Goal: Task Accomplishment & Management: Manage account settings

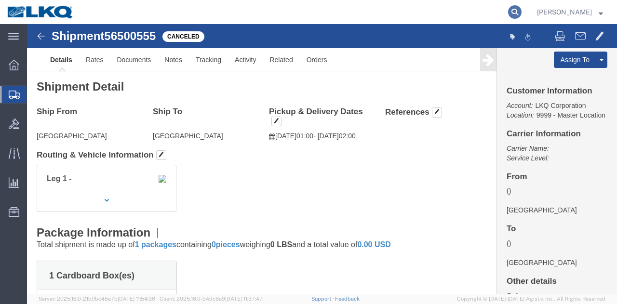
click at [518, 14] on icon at bounding box center [515, 12] width 14 height 14
paste input "56503292"
type input "56503292"
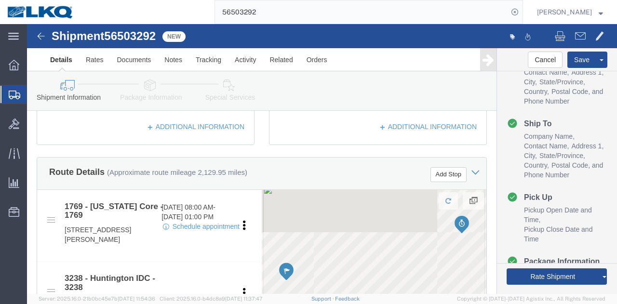
scroll to position [96, 0]
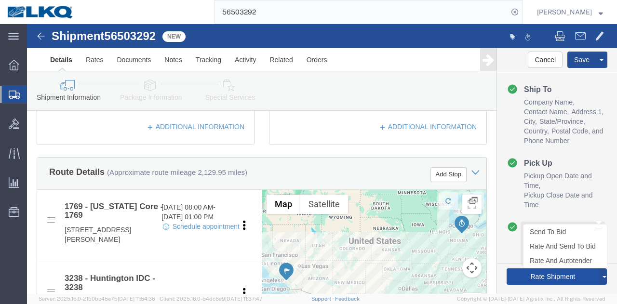
click button "Rate Shipment"
select select "28716"
select select "27940"
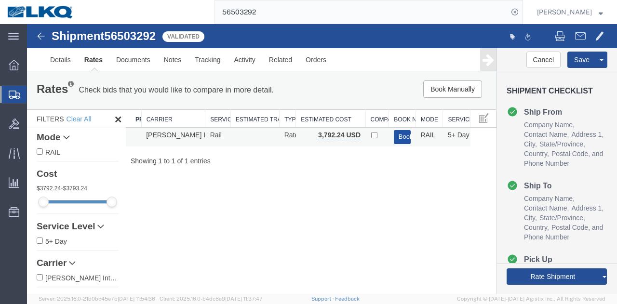
click at [395, 139] on button "Book" at bounding box center [402, 137] width 17 height 14
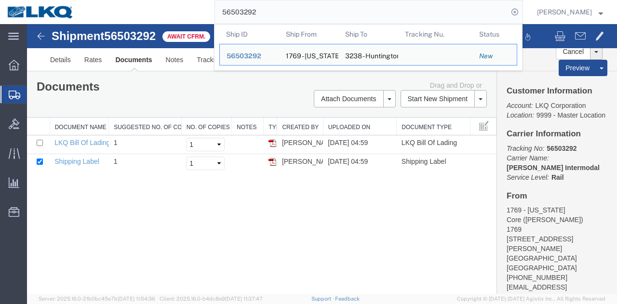
click at [348, 13] on input "56503292" at bounding box center [361, 11] width 293 height 23
paste input "497456"
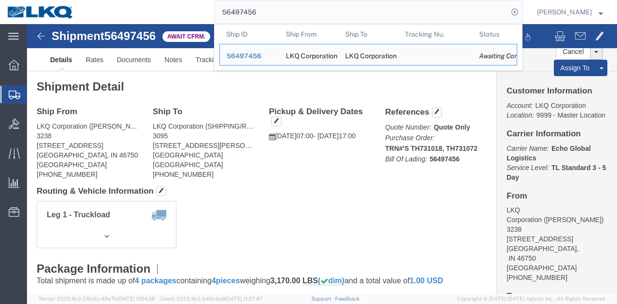
click div "Leg 1 - Truckload Vehicle 1: Standard Dry Van (53 Feet) Number of trucks: 1"
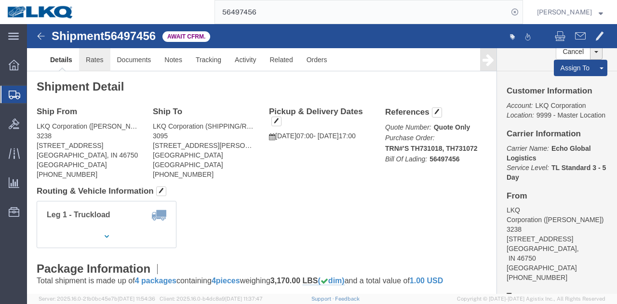
click link "Rates"
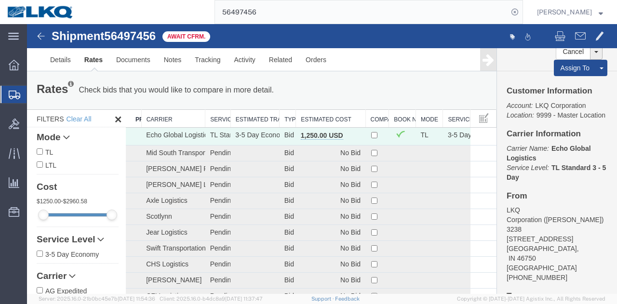
click at [322, 118] on th "Estimated Cost" at bounding box center [330, 119] width 69 height 18
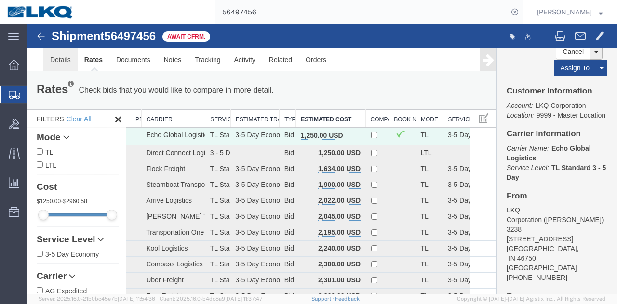
click at [70, 60] on link "Details" at bounding box center [60, 59] width 34 height 23
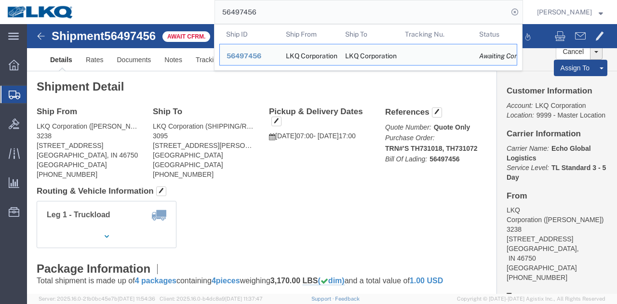
click at [466, 17] on input "56497456" at bounding box center [361, 11] width 293 height 23
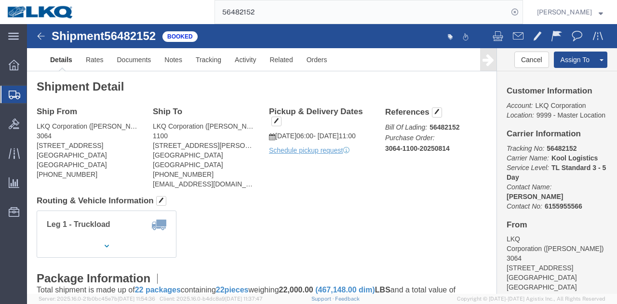
click div "Shipment Detail Ship From LKQ Corporation (CHRIS ARNOLD) 3064 1700 Westgate Pkw…"
click h4 "Routing & Vehicle Information"
click at [368, 6] on input "56482152" at bounding box center [361, 11] width 293 height 23
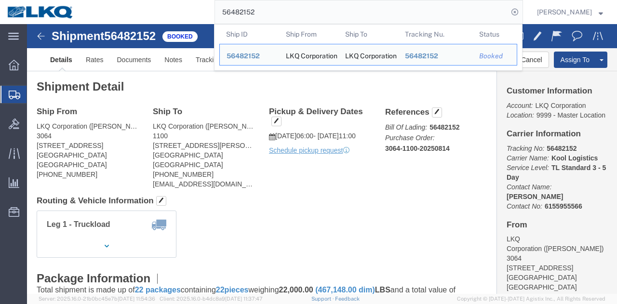
paste input "163974"
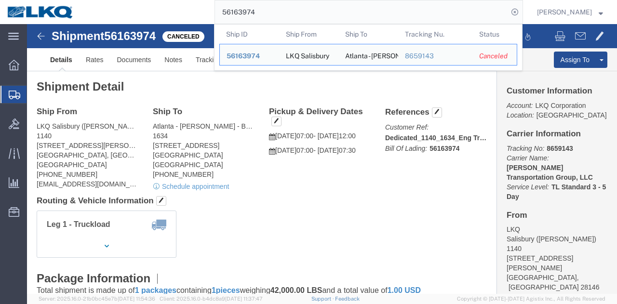
paste input "416556"
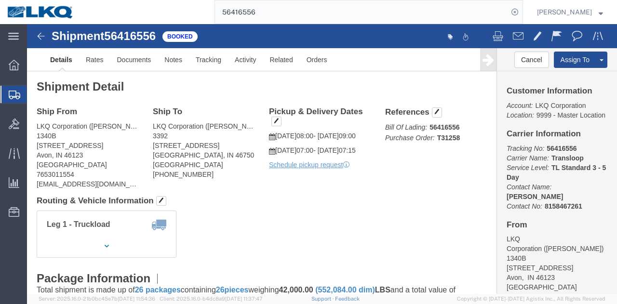
click div "Ship From LKQ Corporation (Rodney Spencer) 1340B 7392 E US HWY 36 Avon, IN 4612…"
click b "Transloop"
copy b "Transloop"
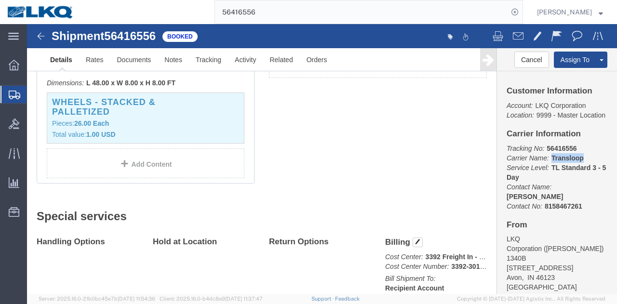
scroll to position [193, 0]
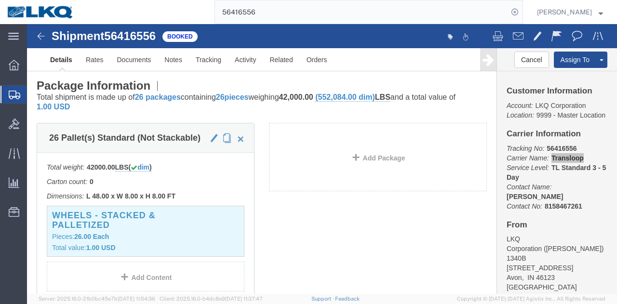
click at [277, 20] on input "56416556" at bounding box center [361, 11] width 293 height 23
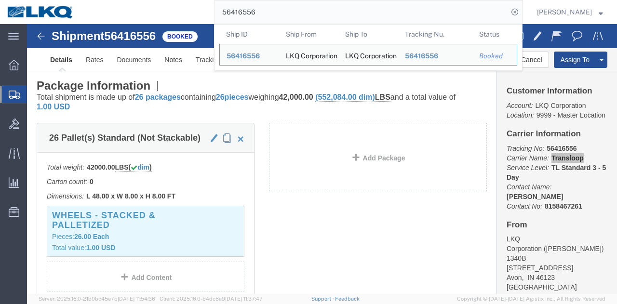
paste input "60317"
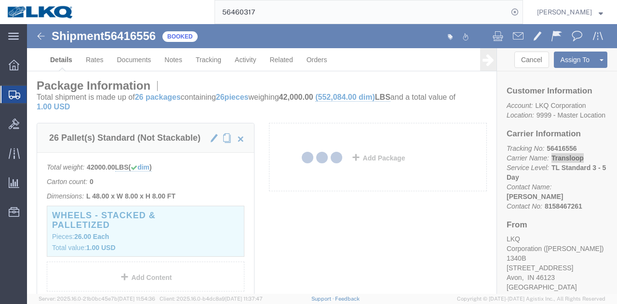
click at [303, 194] on div at bounding box center [322, 159] width 590 height 270
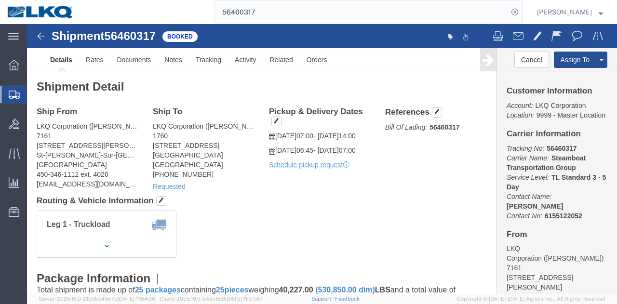
click at [331, 17] on input "56460317" at bounding box center [361, 11] width 293 height 23
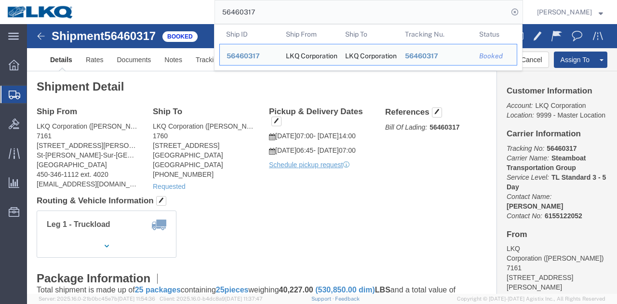
paste input "87867"
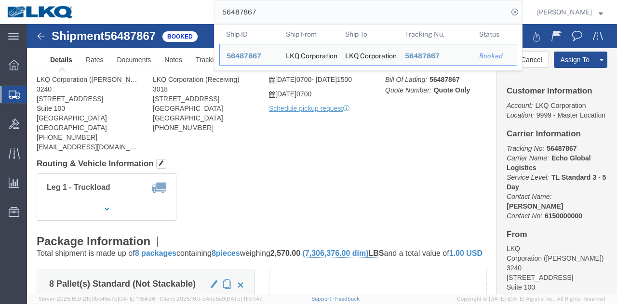
click div
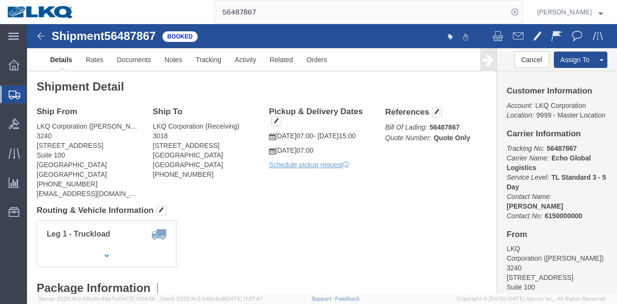
click div "Leg 1 - Truckload Vehicle 1: Standard Dry Van (53 Feet) Number of trucks: 1"
click div "Shipment Detail Ship From LKQ Corporation (Margaret I. Harris) 3240 24550 W 43r…"
click at [340, 16] on input "56487867" at bounding box center [361, 11] width 293 height 23
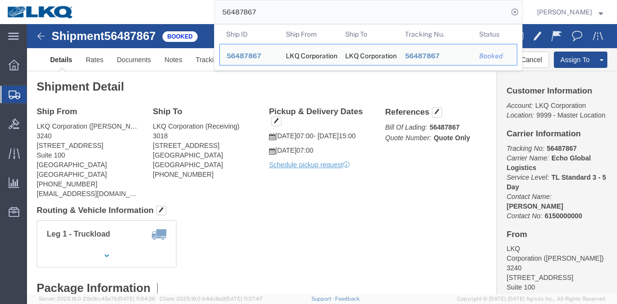
paste input "397683"
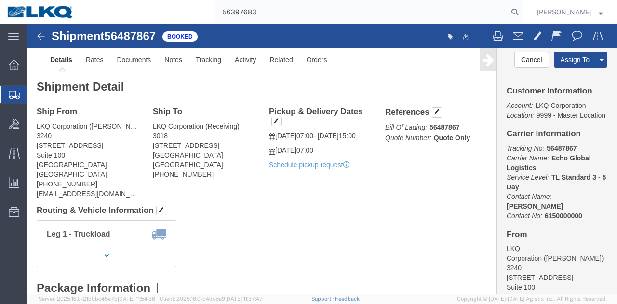
type input "56397683"
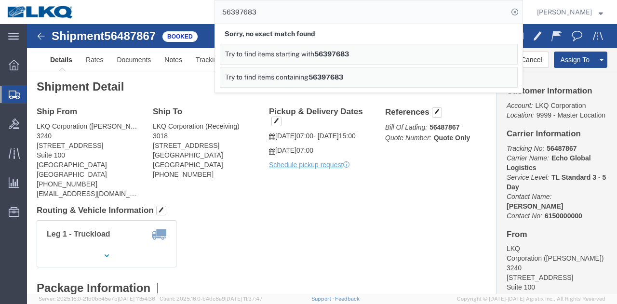
click at [289, 14] on input "56397683" at bounding box center [361, 11] width 293 height 23
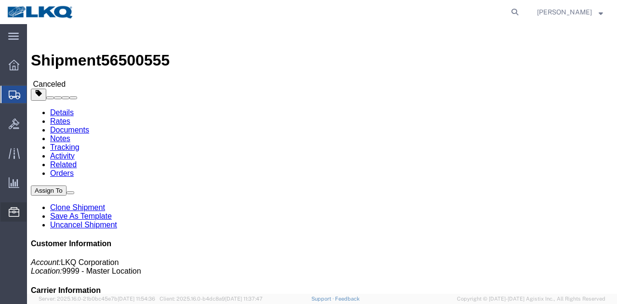
click at [0, 0] on span "Location Appointment" at bounding box center [0, 0] width 0 height 0
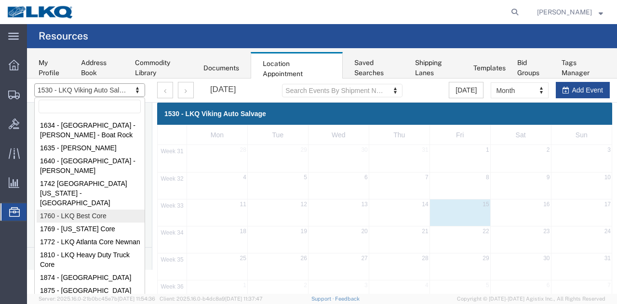
scroll to position [48, 0]
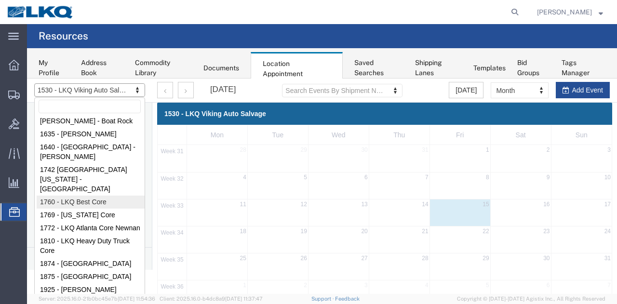
select select "27634"
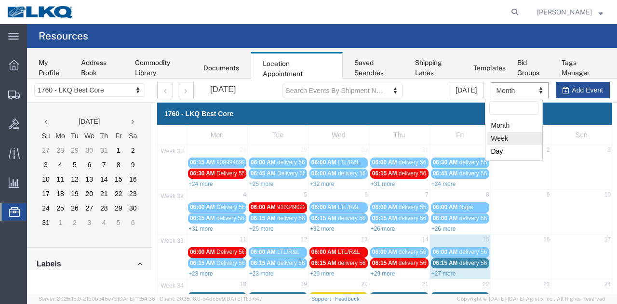
select select "agendaWeek"
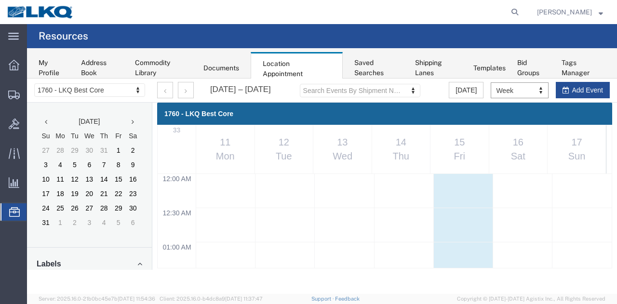
scroll to position [409, 0]
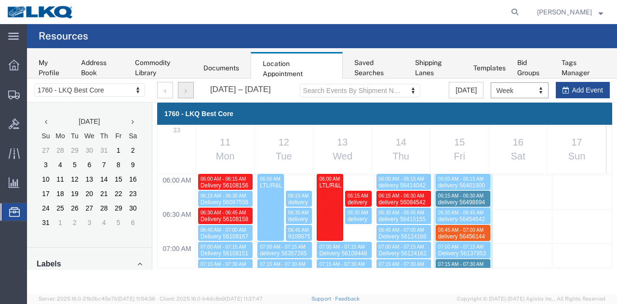
click at [182, 95] on button "button" at bounding box center [186, 90] width 16 height 16
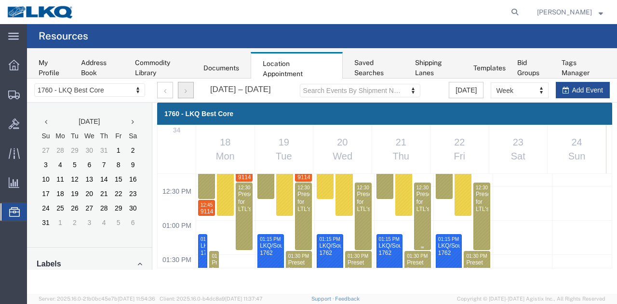
scroll to position [795, 0]
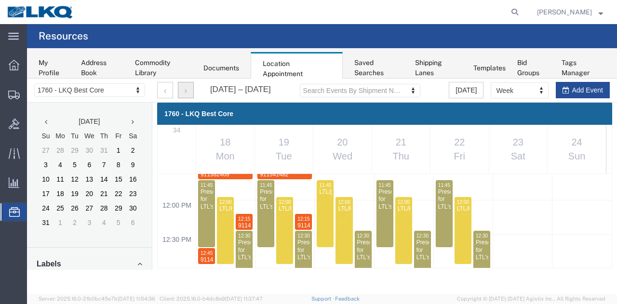
click at [267, 251] on div "12:00 AM 12:30 AM 01:00 AM 01:30 AM 02:00 AM 02:30 AM 03:00 AM 03:30 AM 04:00 A…" at bounding box center [385, 200] width 454 height 1643
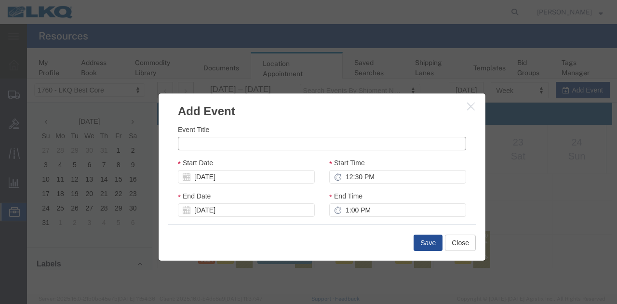
click at [254, 147] on input "Event Title" at bounding box center [322, 144] width 288 height 14
paste input "911510058 - Lexington"
type input "911510058 - Lexington"
click at [386, 176] on input "12:30 PM" at bounding box center [397, 177] width 137 height 14
type input "12:45 AM"
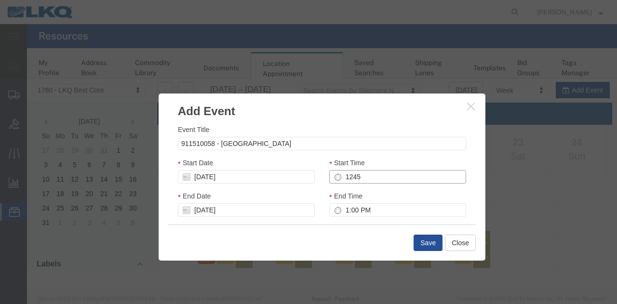
type input "1:45 AM"
type input "12:45 AM"
click at [373, 210] on input "1:45 AM" at bounding box center [397, 210] width 137 height 14
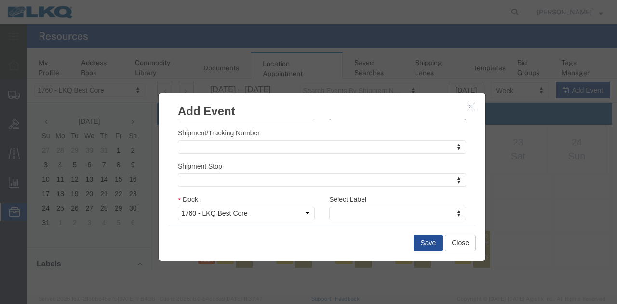
scroll to position [163, 0]
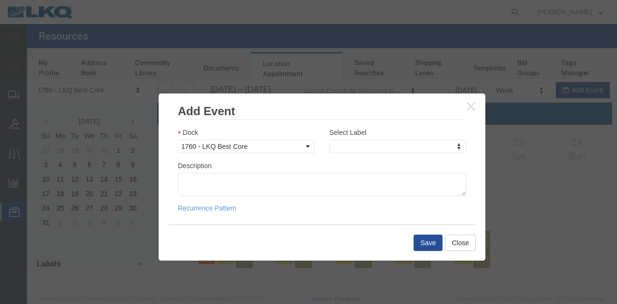
type input "1:00 PM"
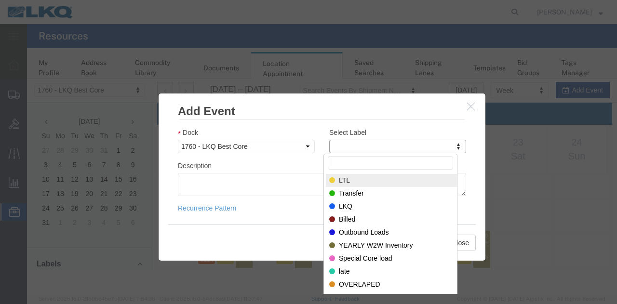
type input "m"
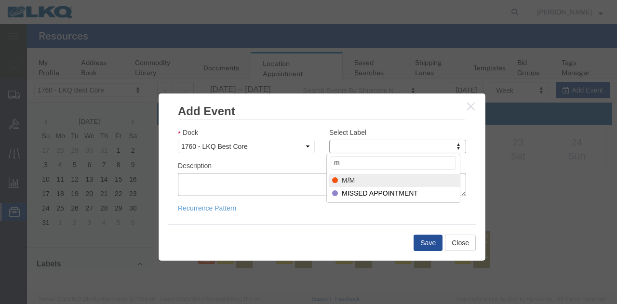
select select "24"
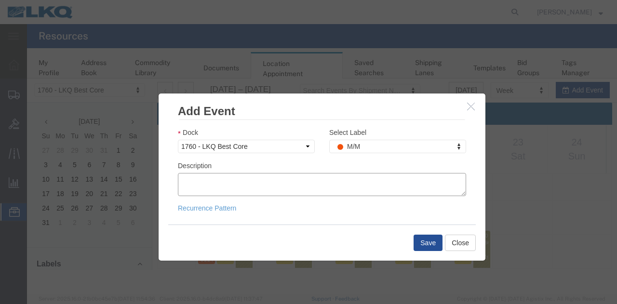
paste textarea "911510058 - Lexington"
type textarea "911510058 - Lexington"
drag, startPoint x: 416, startPoint y: 241, endPoint x: 409, endPoint y: 227, distance: 16.0
click at [416, 241] on button "Save" at bounding box center [428, 243] width 29 height 16
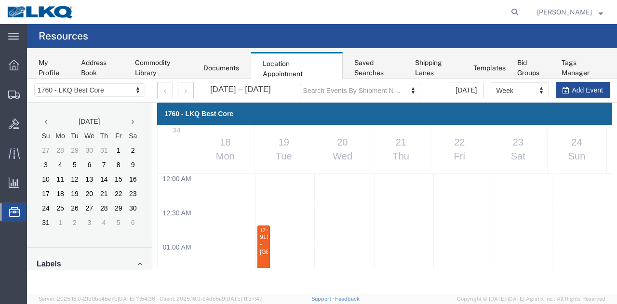
scroll to position [795, 0]
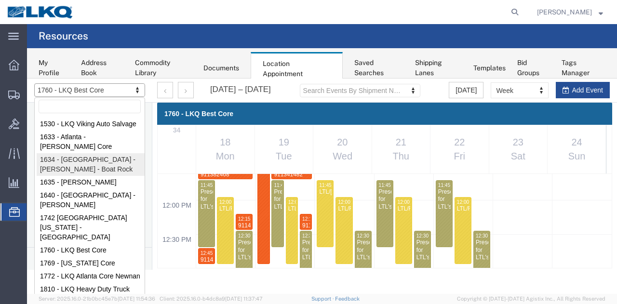
select select "28712"
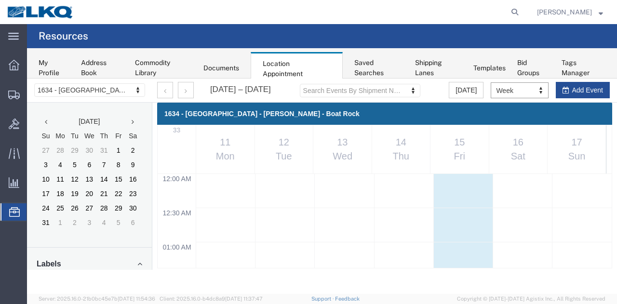
select select "agendaWeek"
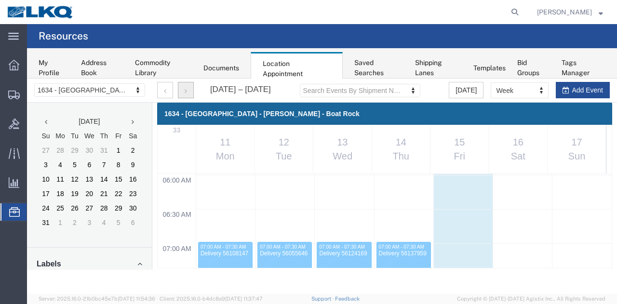
click at [190, 90] on button "button" at bounding box center [186, 90] width 16 height 16
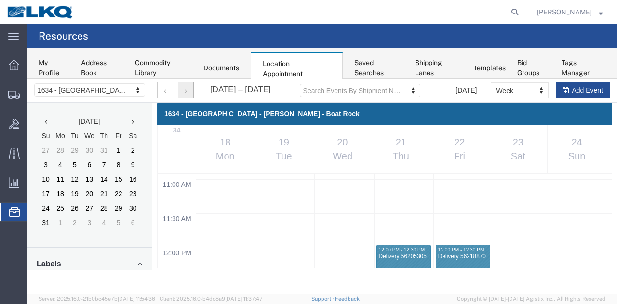
scroll to position [747, 0]
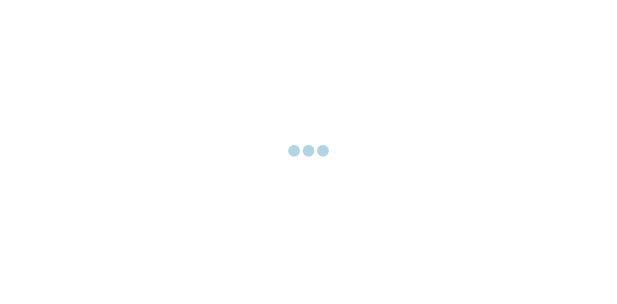
click at [299, 100] on div at bounding box center [308, 152] width 617 height 304
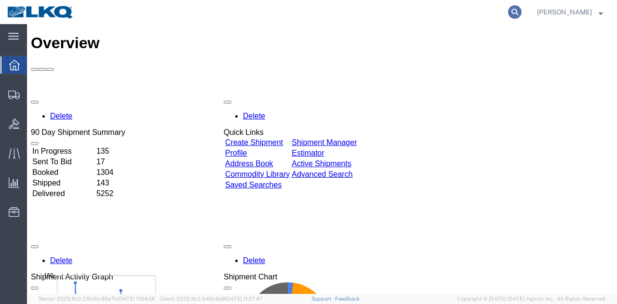
click at [514, 10] on icon at bounding box center [515, 12] width 14 height 14
paste input "56397683"
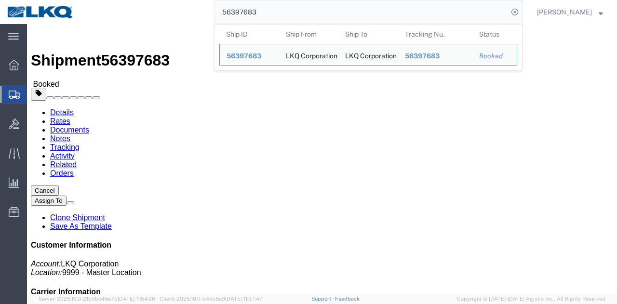
click div "Leg 1 - Truckload Vehicle 1: Standard Dry Van (53 Feet) Number of trucks: 1"
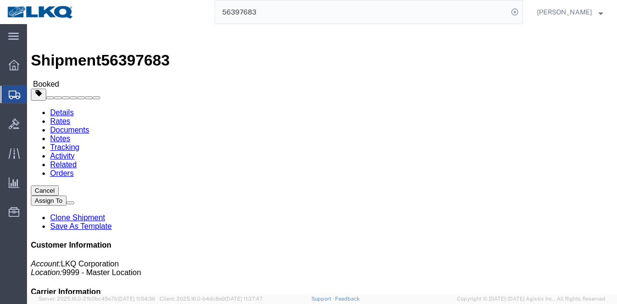
click at [288, 21] on input "56397683" at bounding box center [361, 11] width 293 height 23
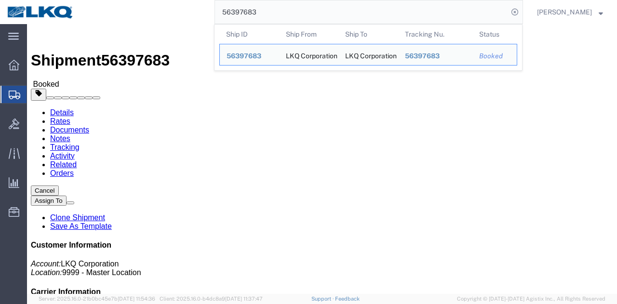
paste input "178355"
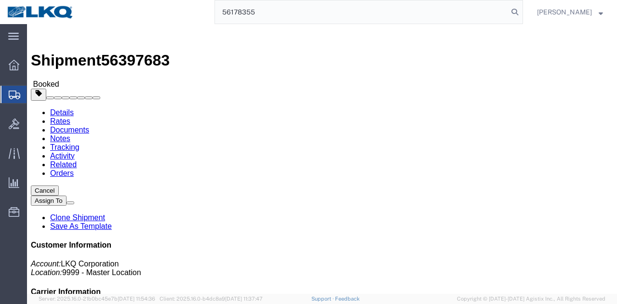
type input "56178355"
click div "Leg 1 - Truckload Number of trucks: 1"
click link "Requested"
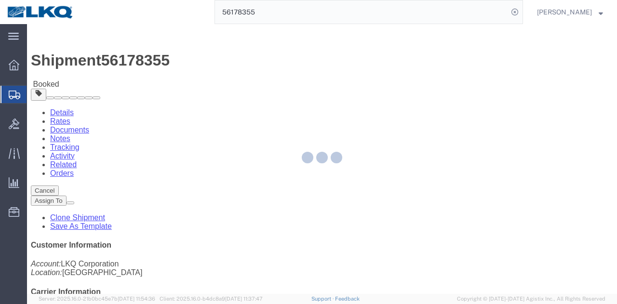
select select
select select "30"
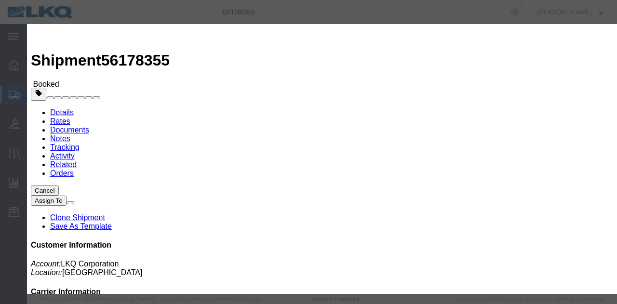
click input "08/19/2025"
click td "20"
click input "9:00 AM"
type input "12:00 PM"
click button "Save"
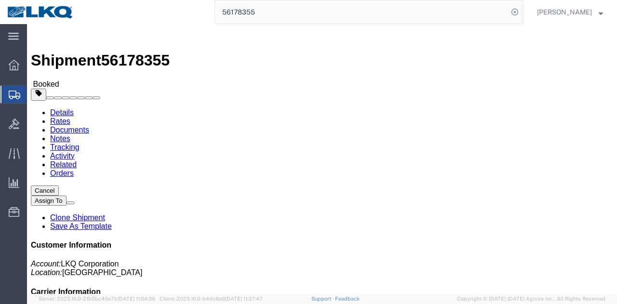
click button "Close"
click span "button"
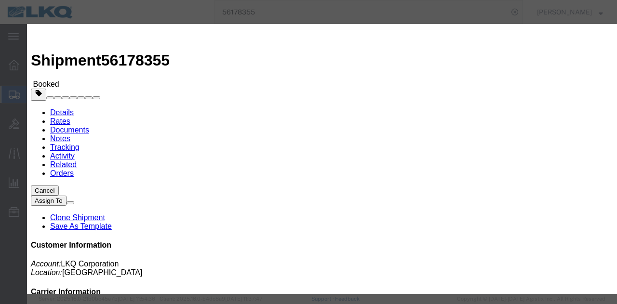
click div "Aug 18 2025 8:00 AM"
click button "Apply"
click button "Save"
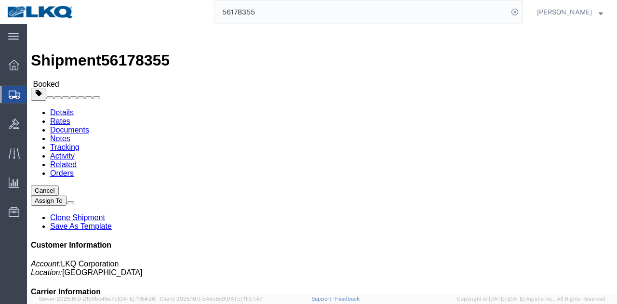
click button "Close"
click at [330, 22] on form "56178355" at bounding box center [369, 12] width 309 height 24
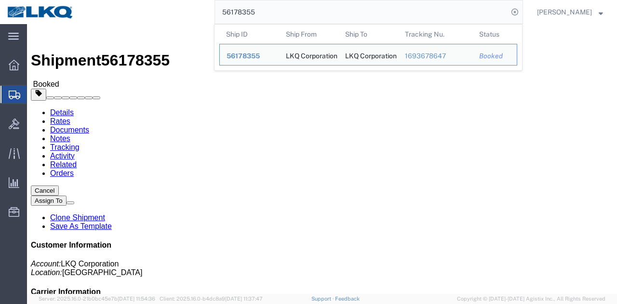
click at [327, 15] on input "56178355" at bounding box center [361, 11] width 293 height 23
paste input "47104"
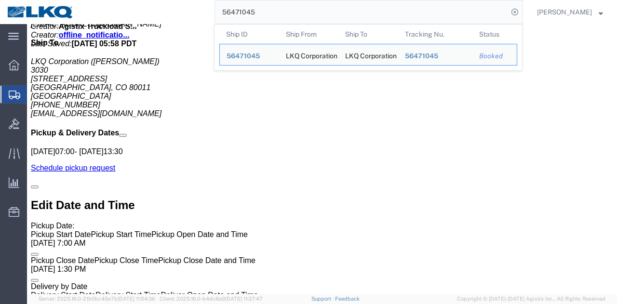
scroll to position [579, 0]
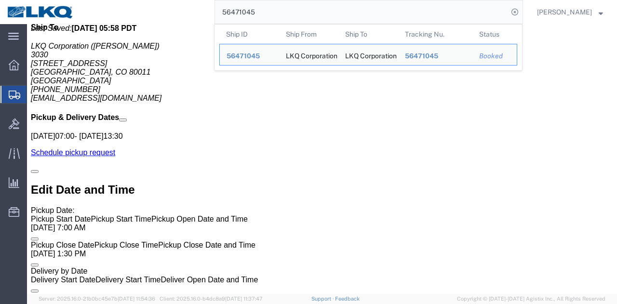
drag, startPoint x: 407, startPoint y: 101, endPoint x: 405, endPoint y: 134, distance: 32.9
click div "Route Details (Approximate route mileage 891.84 miles) Total of 4 packages with…"
click at [388, 19] on input "56471045" at bounding box center [361, 11] width 293 height 23
paste input "48528"
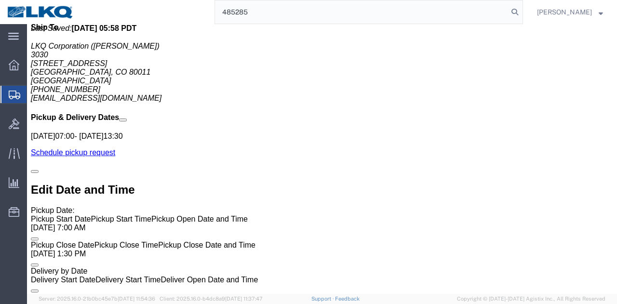
type input "485285"
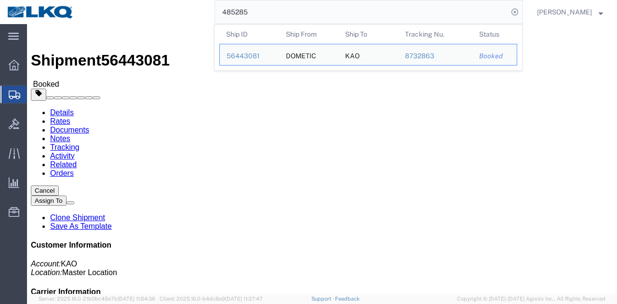
click div "Leg 1 - Truckload Vehicle 1: Standard Dry Van (53 Feet) Number of trucks: 1"
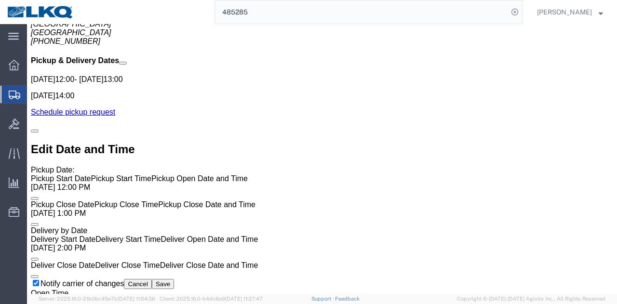
scroll to position [894, 0]
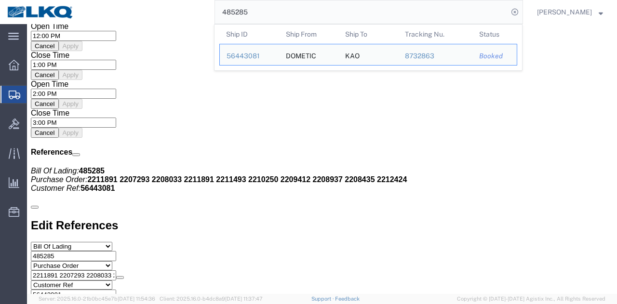
click at [411, 18] on input "485285" at bounding box center [361, 11] width 293 height 23
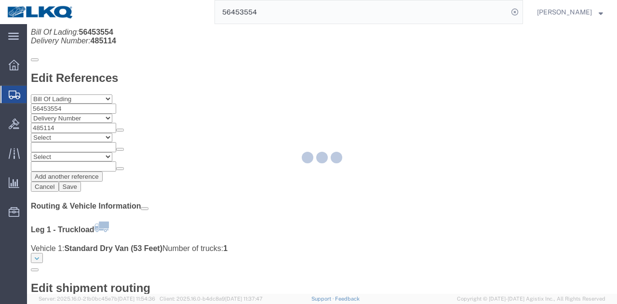
scroll to position [894, 0]
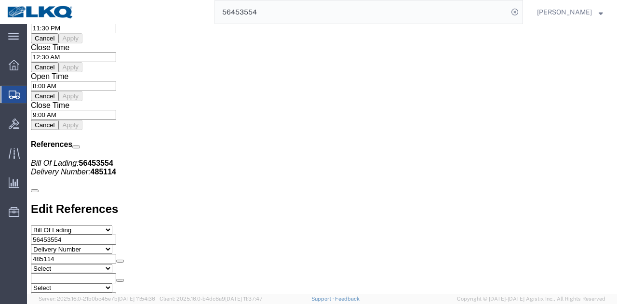
type input "5645355"
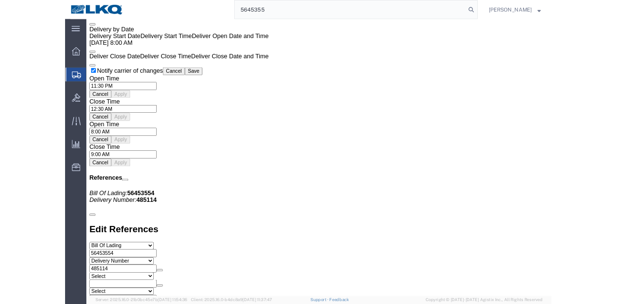
scroll to position [870, 0]
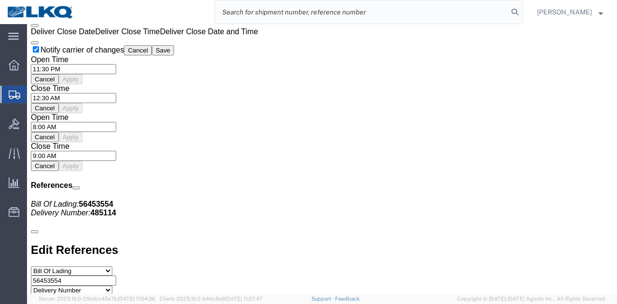
click at [385, 12] on input "search" at bounding box center [361, 11] width 293 height 23
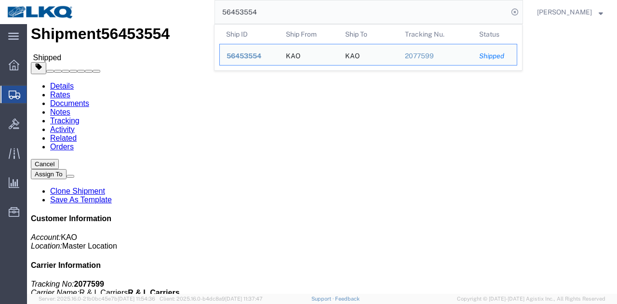
scroll to position [0, 0]
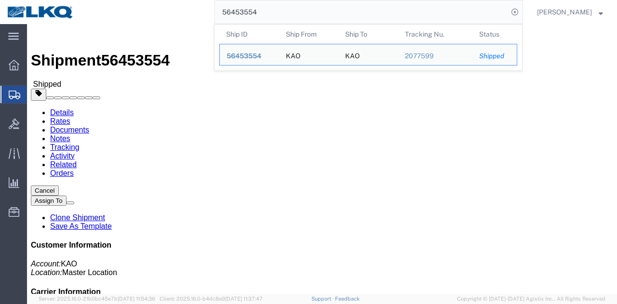
click h4 "Routing & Vehicle Information"
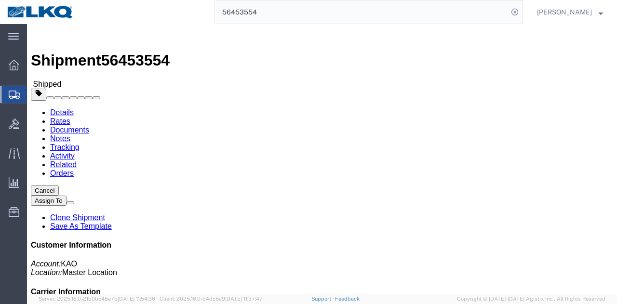
drag, startPoint x: 302, startPoint y: 5, endPoint x: 322, endPoint y: 17, distance: 23.2
click div
drag, startPoint x: 300, startPoint y: 1, endPoint x: 322, endPoint y: 17, distance: 27.3
click at [322, 17] on input "56453554" at bounding box center [361, 11] width 293 height 23
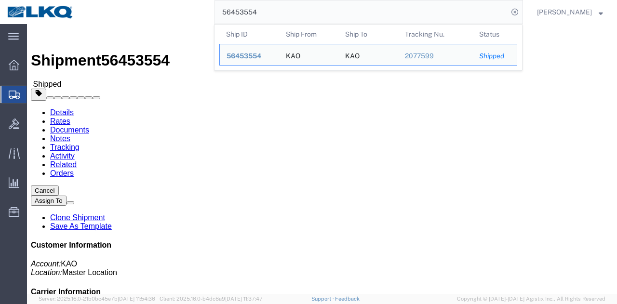
paste input "373801"
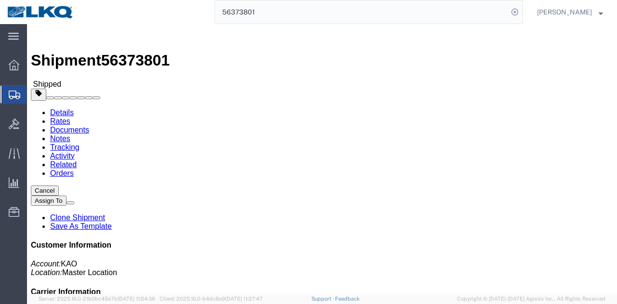
click div "Pickup & Delivery Dates 08/13/2025 07:30 - 08/13/2025 22:00 08/15/2025 10:00 Ed…"
click address "KAO (TRUCKLOAD TEAM) 8515 68 Slocum Ave Exeter, PA 18643 United States 615-000-…"
copy address "8515"
click address "KAO (TRUCKLOAD TEAM) 8515 68 Slocum Ave Exeter, PA 18643 United States 615-000-…"
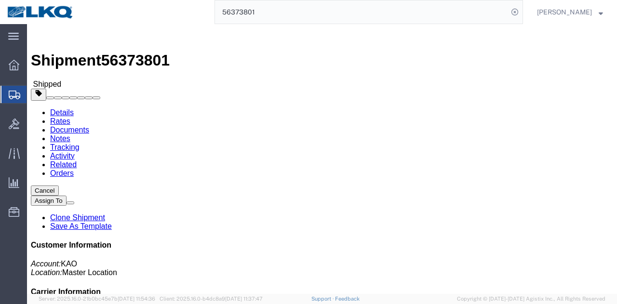
click address "KAO (TRUCKLOAD TEAM) 8515 68 Slocum Ave Exeter, PA 18643 United States 615-000-…"
copy address "Exeter"
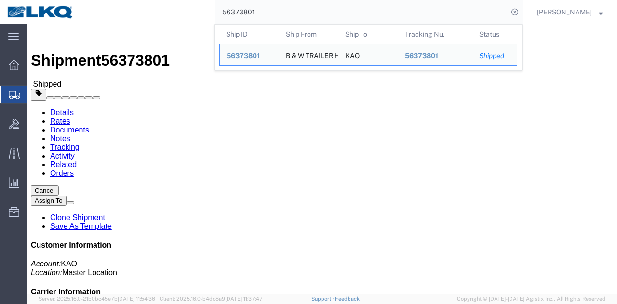
click at [359, 8] on input "56373801" at bounding box center [361, 11] width 293 height 23
paste input "431573"
click div "Leg 1 - Truckload Vehicle 1: Standard Dry Van Number of trucks: 1"
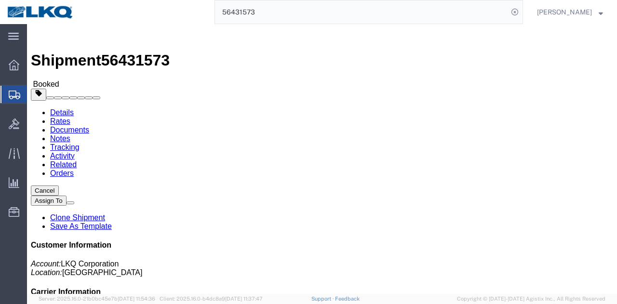
click div "Leg 1 - Truckload Vehicle 1: Standard Dry Van Number of trucks: 1"
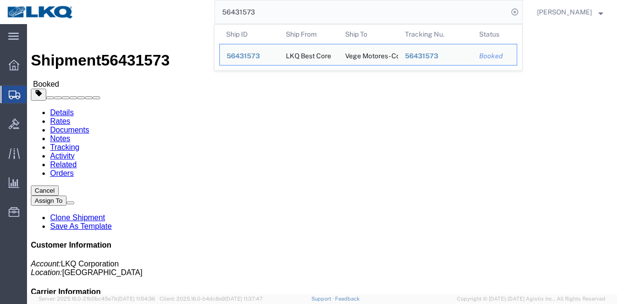
click at [382, 2] on input "56431573" at bounding box center [361, 11] width 293 height 23
paste input "500017"
click at [401, 16] on input "56500017" at bounding box center [361, 11] width 293 height 23
paste input "471455"
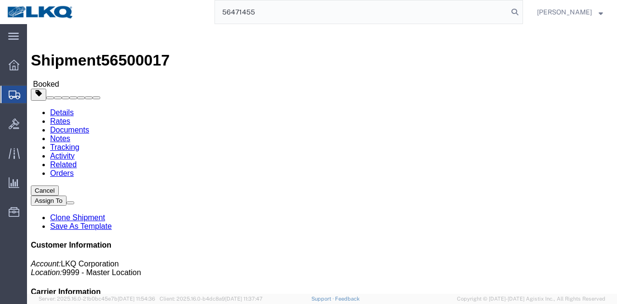
type input "56471455"
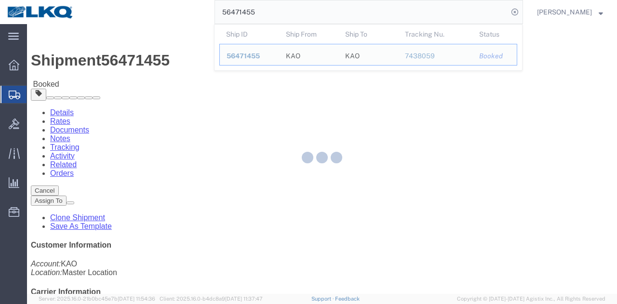
click at [91, 135] on div at bounding box center [322, 159] width 590 height 270
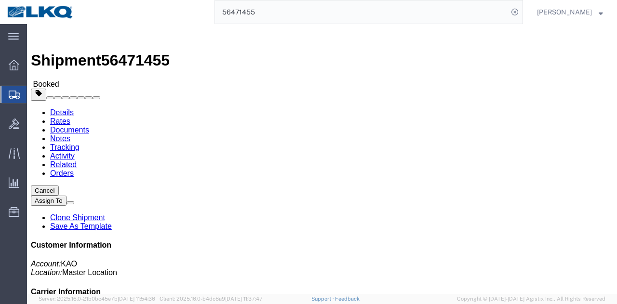
click address "KAO (Gary Church) 8468 Freeport Center Bldg. E-16 Clearfield, UT 84016 United S…"
drag, startPoint x: 81, startPoint y: 161, endPoint x: 7, endPoint y: 173, distance: 74.8
click div "Ship From KAO (Gary Church) 8468 Freeport Center Bldg. E-16 Clearfield, UT 8401…"
copy address "gechurch@lkqcorp.com"
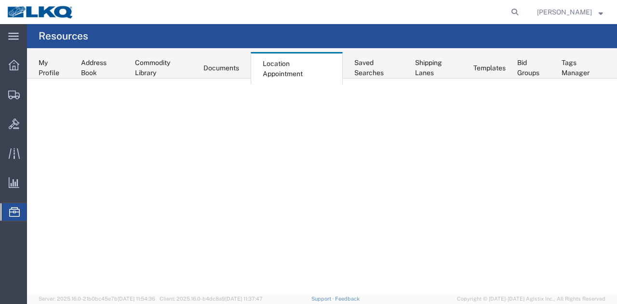
select select "28712"
select select "agendaWeek"
